Goal: Check status: Check status

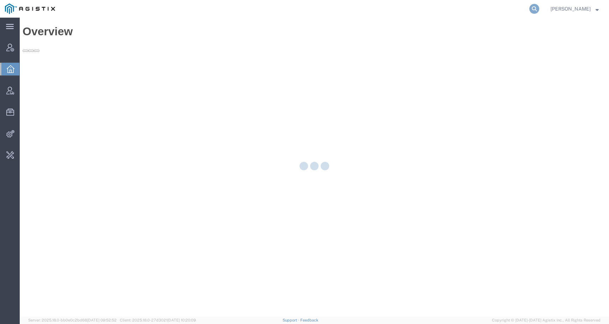
click at [539, 10] on icon at bounding box center [534, 9] width 10 height 10
click at [520, 8] on input "search" at bounding box center [422, 8] width 214 height 17
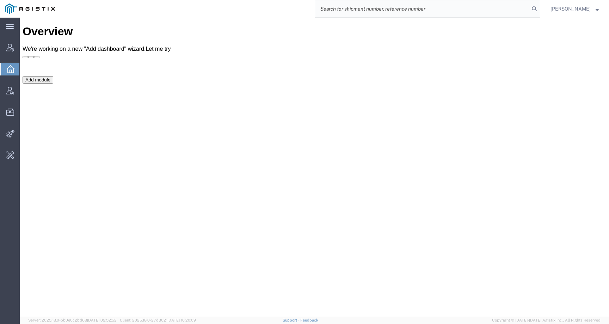
paste input "110576"
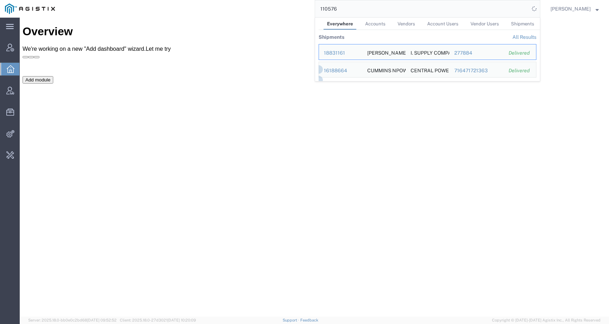
drag, startPoint x: 350, startPoint y: 6, endPoint x: 275, endPoint y: 6, distance: 75.0
click at [275, 6] on div "110576 Everywhere Accounts Vendors Account Users Vendor Users Shipments Shipmen…" at bounding box center [300, 9] width 480 height 18
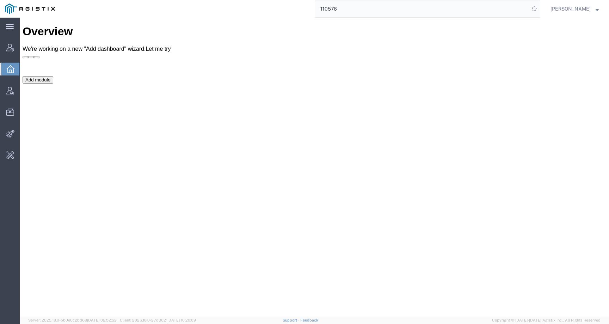
paste input "56762634"
drag, startPoint x: 375, startPoint y: 9, endPoint x: 248, endPoint y: 7, distance: 127.2
click at [248, 7] on div "56762634 110576" at bounding box center [300, 9] width 480 height 18
paste input "search"
type input "56762634"
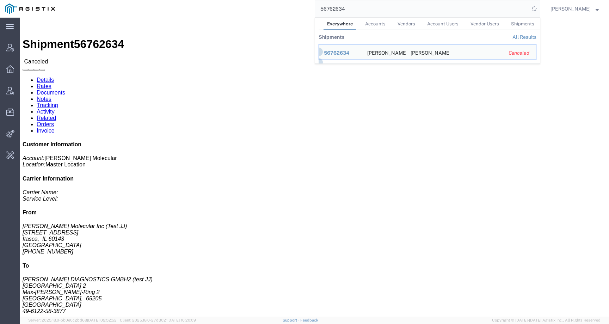
click div "Ship From Abbott Molecular Inc (Test JJ) 1015 W Devon Ave Itasca, IL 60143 Unit…"
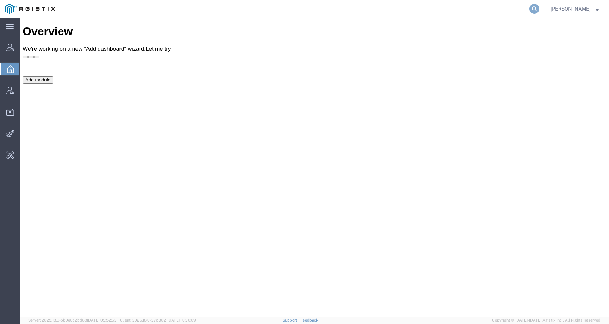
click at [539, 10] on icon at bounding box center [534, 9] width 10 height 10
click at [516, 10] on input "search" at bounding box center [422, 8] width 214 height 17
paste input "0492147079"
type input "0492147079"
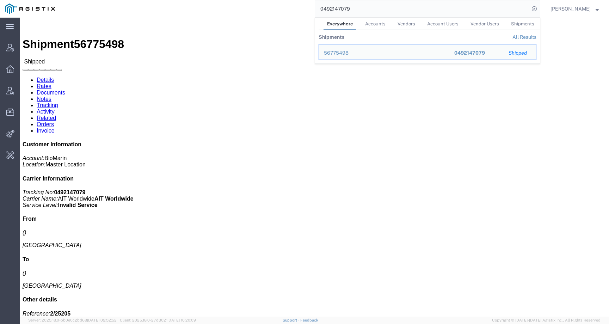
click link "Documents"
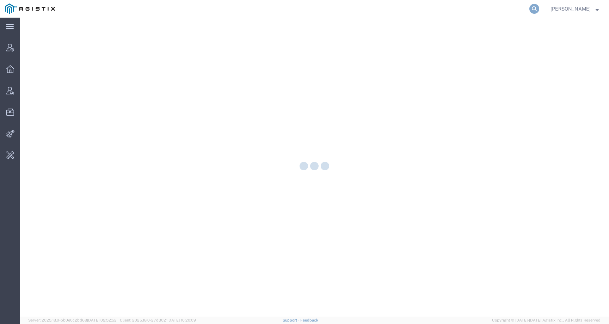
click at [539, 8] on icon at bounding box center [534, 9] width 10 height 10
click at [501, 13] on input "search" at bounding box center [422, 8] width 214 height 17
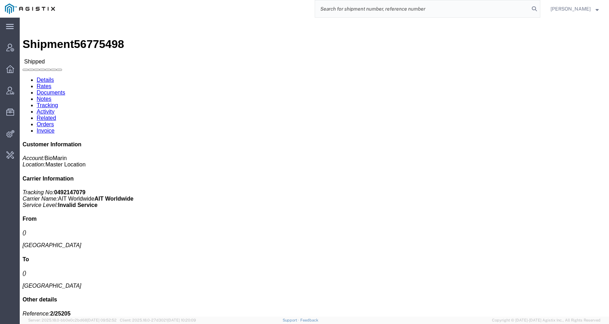
paste input "0492147079"
drag, startPoint x: 361, startPoint y: 9, endPoint x: 298, endPoint y: 8, distance: 63.4
click at [298, 8] on div "0492147079" at bounding box center [300, 9] width 480 height 18
paste input "1918514301"
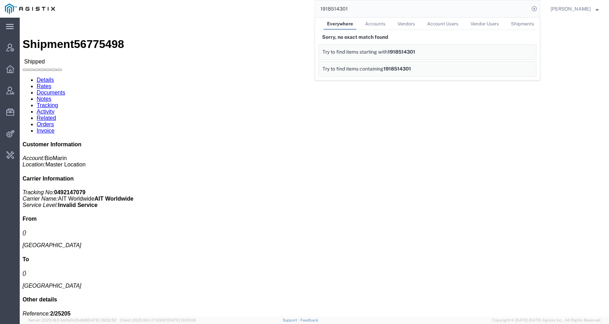
drag, startPoint x: 382, startPoint y: 9, endPoint x: 289, endPoint y: 9, distance: 93.4
click at [289, 9] on div "1918514301 Everywhere Accounts Vendors Account Users Vendor Users Shipments Sor…" at bounding box center [300, 9] width 480 height 18
paste input "0491413035"
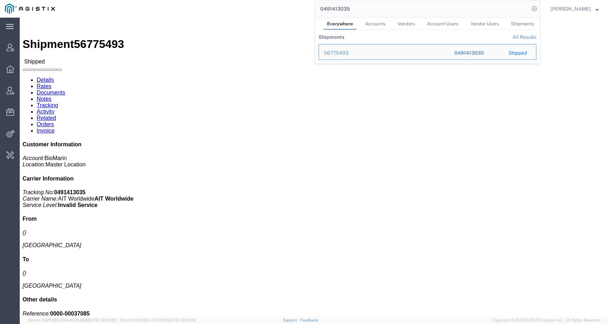
drag, startPoint x: 359, startPoint y: 6, endPoint x: 261, endPoint y: 6, distance: 98.6
click at [261, 6] on div "0491413035 Everywhere Accounts Vendors Account Users Vendor Users Shipments Shi…" at bounding box center [300, 9] width 480 height 18
paste input "20882764512"
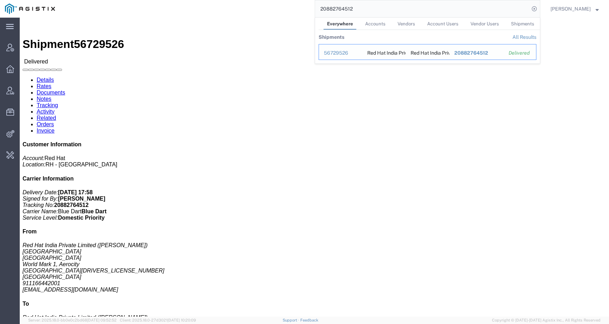
click at [342, 53] on div "56729526" at bounding box center [340, 52] width 33 height 7
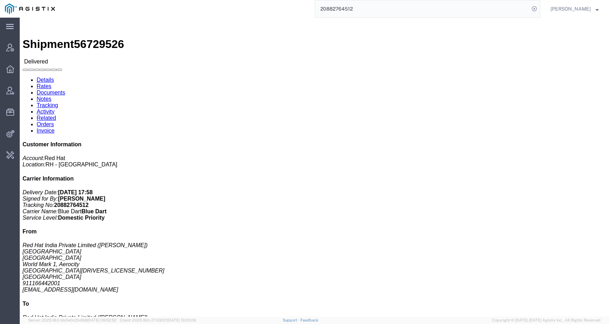
click link "Documents"
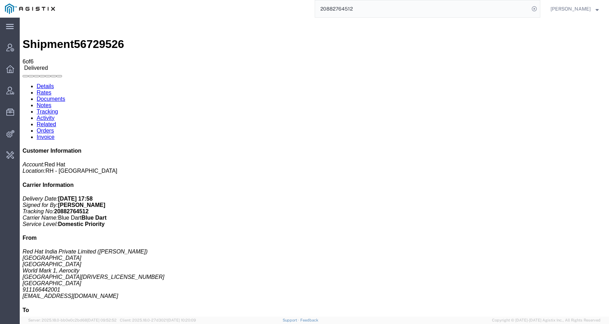
click at [55, 115] on link "Activity" at bounding box center [46, 118] width 18 height 6
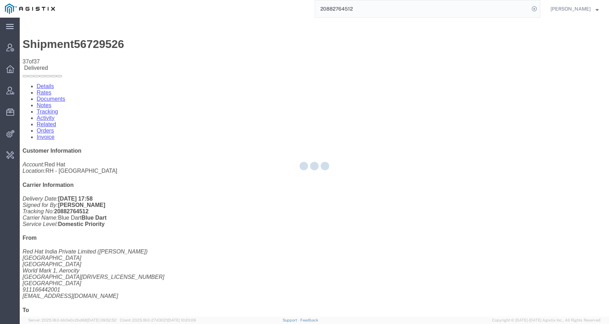
click at [150, 46] on div at bounding box center [314, 167] width 589 height 299
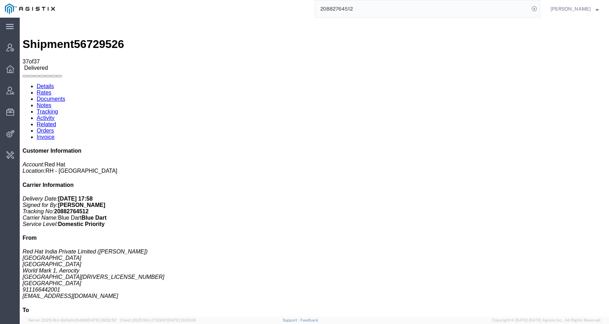
click at [58, 109] on link "Tracking" at bounding box center [47, 112] width 21 height 6
click at [95, 38] on span "56729526" at bounding box center [99, 44] width 50 height 13
copy span "56729526"
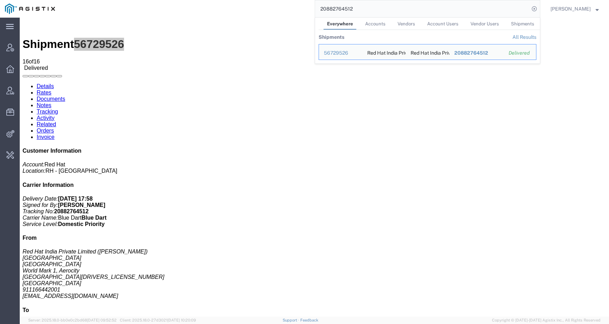
drag, startPoint x: 370, startPoint y: 11, endPoint x: 301, endPoint y: 9, distance: 68.7
click at [301, 9] on div "20882764512 Everywhere Accounts Vendors Account Users Vendor Users Shipments Sh…" at bounding box center [300, 9] width 480 height 18
paste input "56743901"
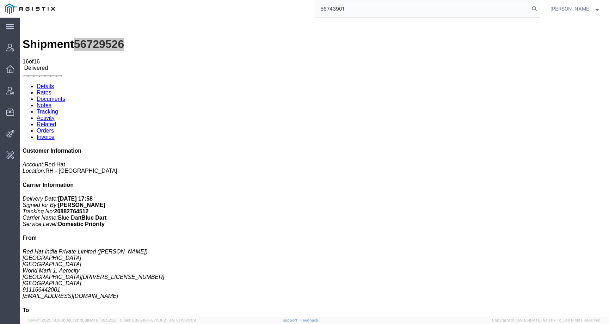
type input "56743901"
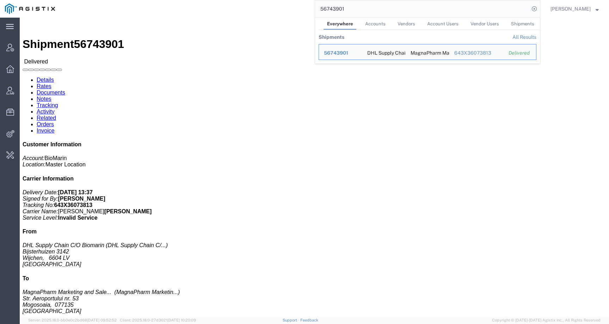
click div "Leg 1 - Less than Truckload"
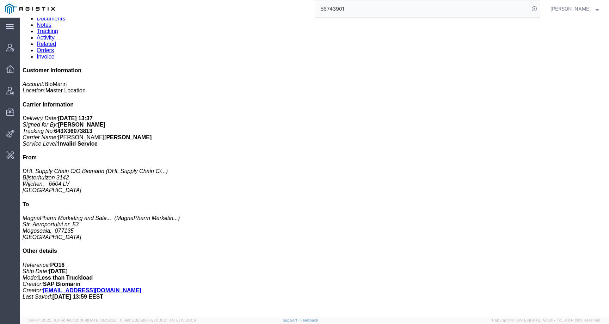
scroll to position [94, 0]
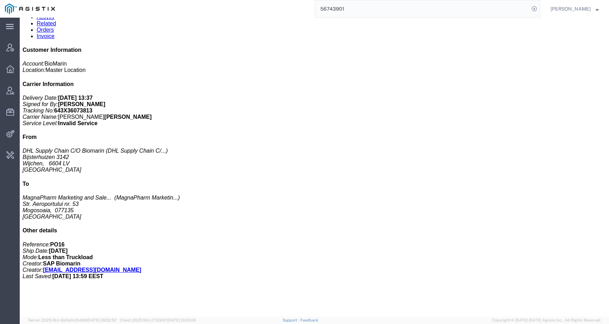
click div "KUVAN 120 X 100MG/BTL COMML BULGARIA Pieces: 22.00 Each Total value: EUR SKU: 0…"
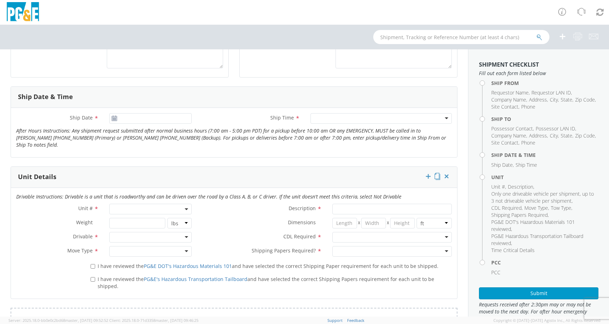
scroll to position [255, 0]
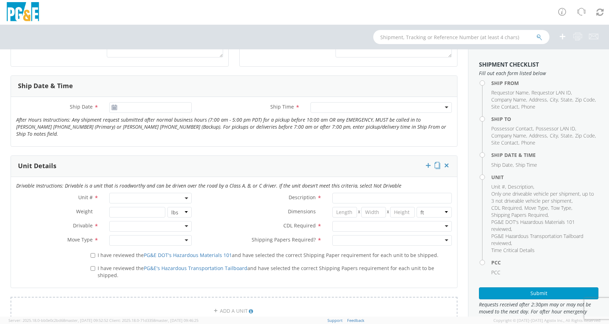
click at [115, 193] on span at bounding box center [150, 198] width 82 height 11
click at [130, 206] on input "search" at bounding box center [150, 209] width 79 height 11
paste input "B19414"
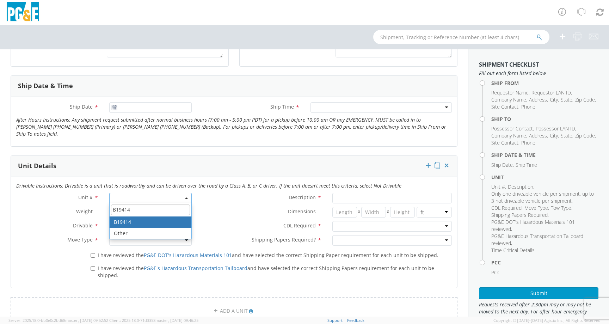
type input "B19414"
type input "TRAILER; FLATBED"
type input "48680"
select select "B19414"
